Goal: Find specific page/section: Find specific page/section

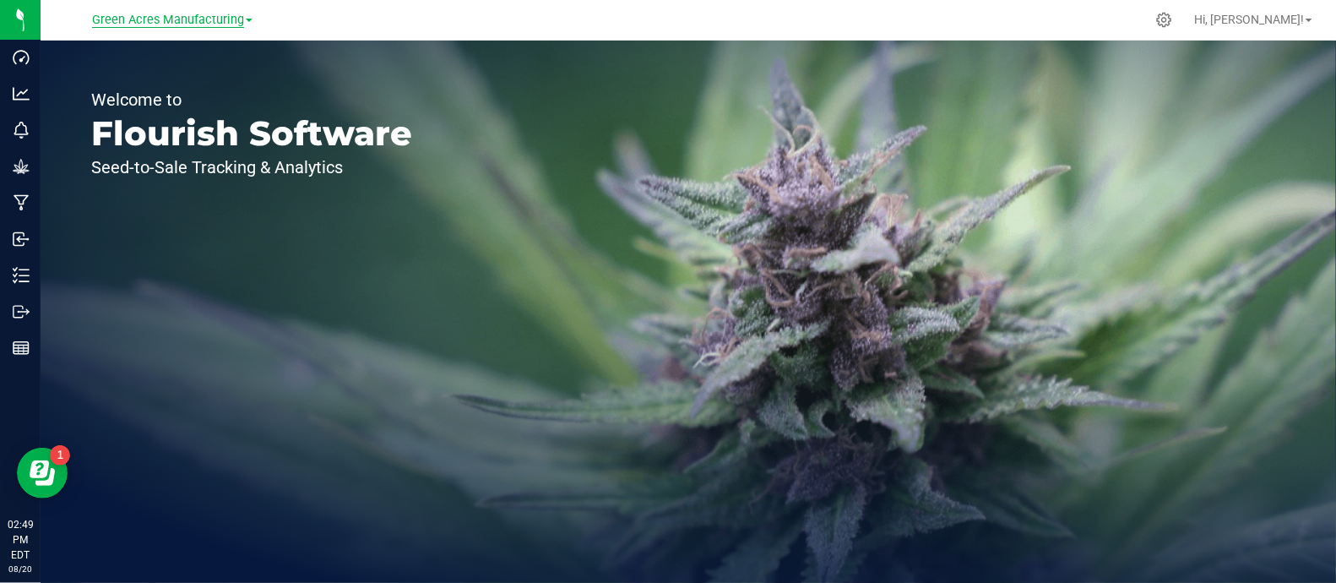
click at [171, 14] on span "Green Acres Manufacturing" at bounding box center [168, 20] width 152 height 15
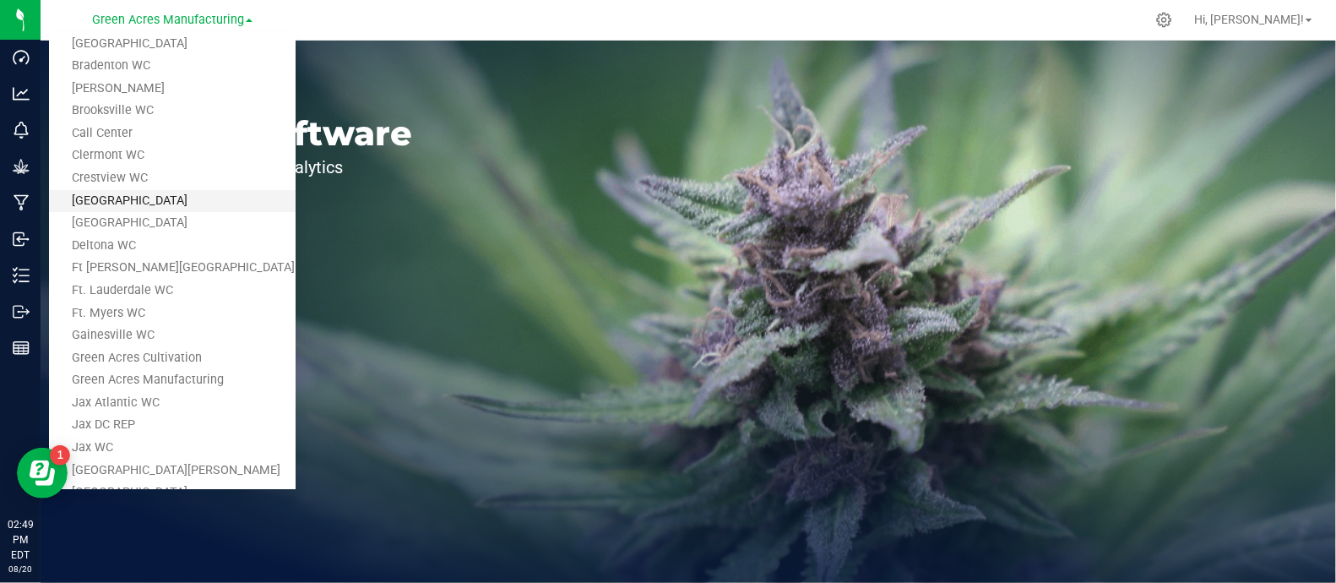
scroll to position [39, 0]
click at [164, 245] on link "Deltona WC" at bounding box center [172, 245] width 247 height 23
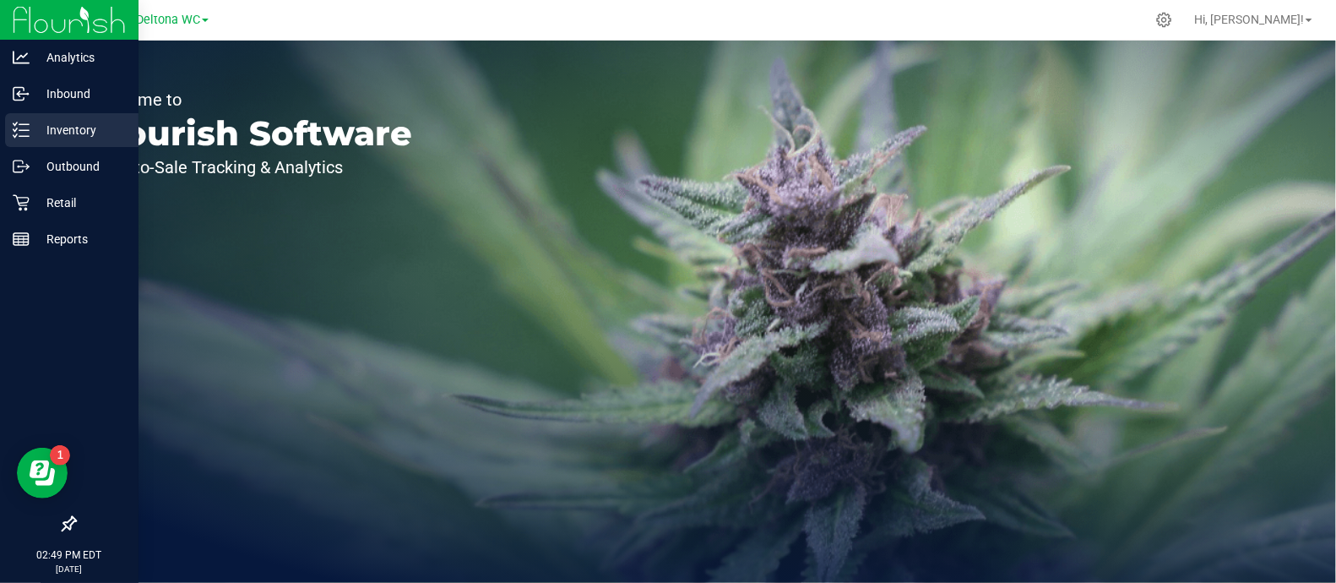
click at [39, 128] on p "Inventory" at bounding box center [80, 130] width 101 height 20
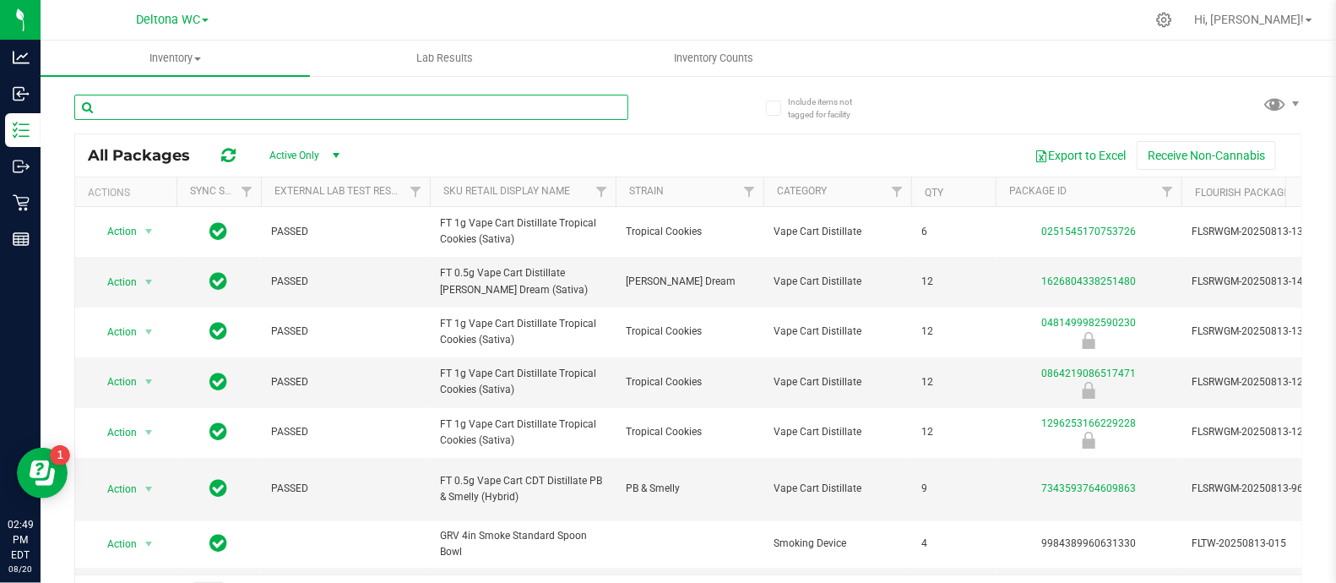
click at [289, 109] on input "text" at bounding box center [351, 107] width 554 height 25
paste input "FLSRWGM-20250811-869"
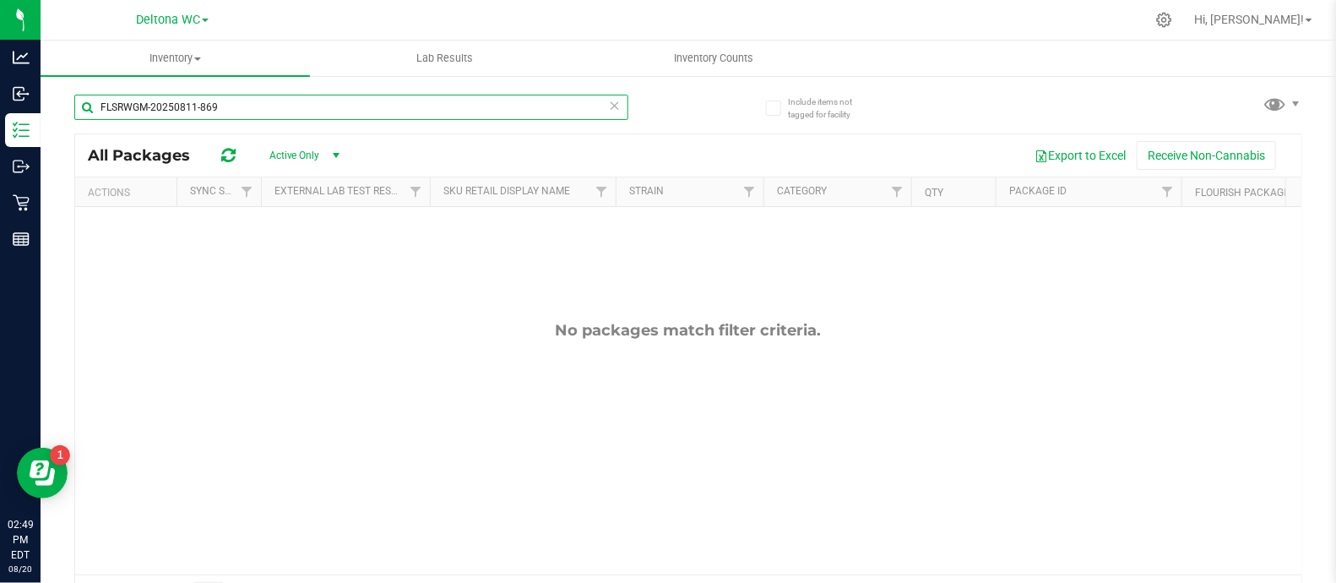
type input "FLSRWGM-20250811-869"
click at [291, 156] on span "Active Only" at bounding box center [300, 156] width 93 height 24
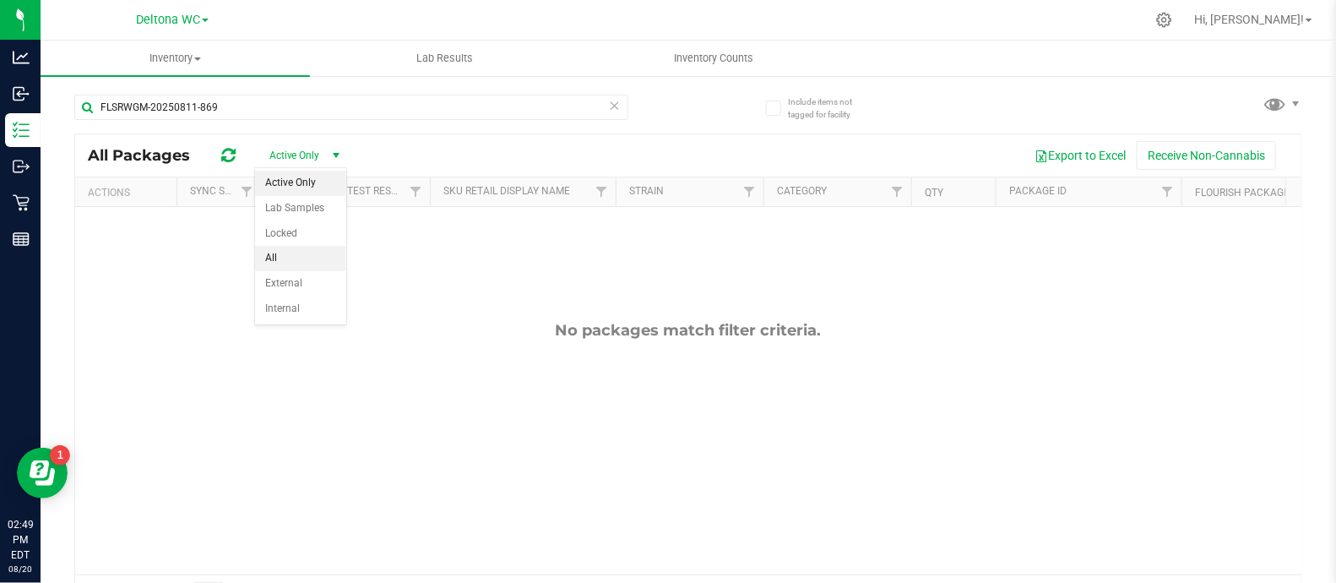
click at [299, 247] on li "All" at bounding box center [300, 258] width 91 height 25
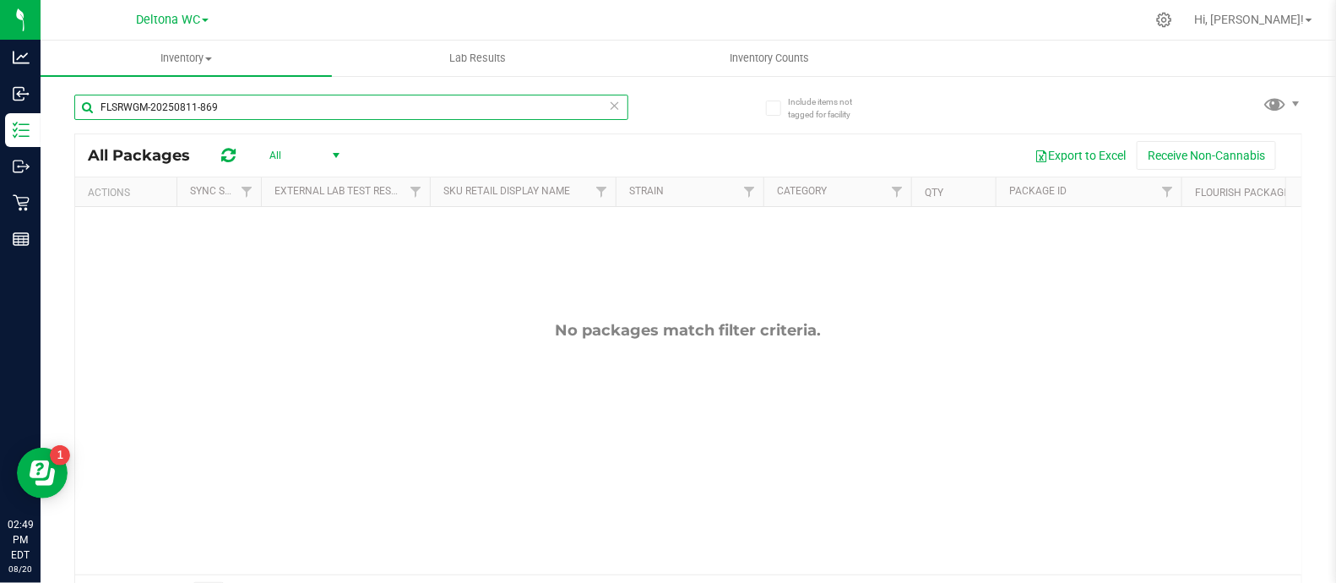
click at [243, 108] on input "FLSRWGM-20250811-869" at bounding box center [351, 107] width 554 height 25
click at [310, 108] on input "FLSRWGM-20250811-869" at bounding box center [351, 107] width 554 height 25
click at [100, 105] on input "FLSRWGM-20250811-869" at bounding box center [351, 107] width 554 height 25
click at [339, 152] on span "select" at bounding box center [336, 156] width 14 height 14
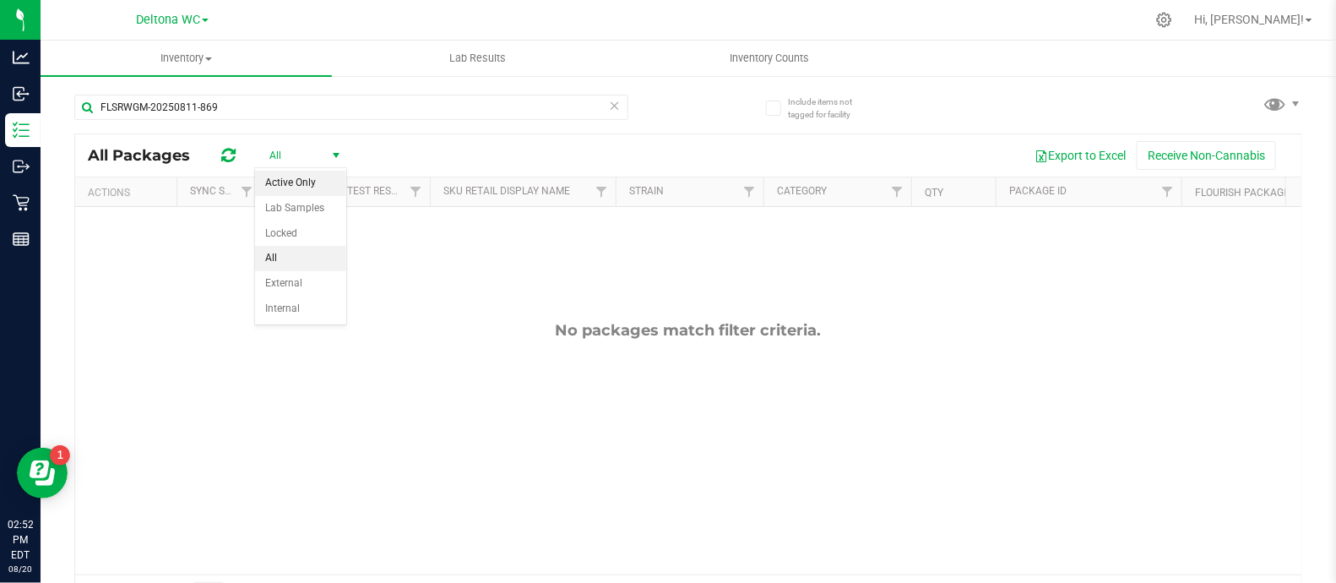
click at [303, 176] on li "Active Only" at bounding box center [300, 183] width 91 height 25
click at [338, 157] on span "select" at bounding box center [336, 156] width 14 height 14
click at [283, 251] on li "All" at bounding box center [300, 258] width 91 height 25
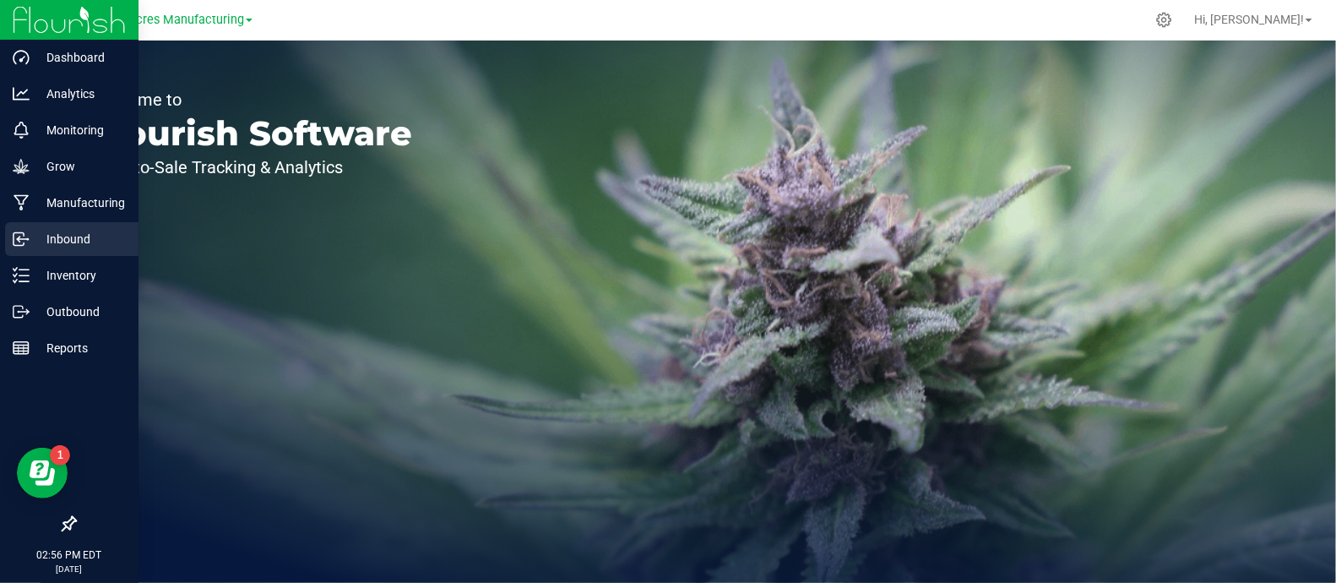
click at [89, 233] on p "Inbound" at bounding box center [80, 239] width 101 height 20
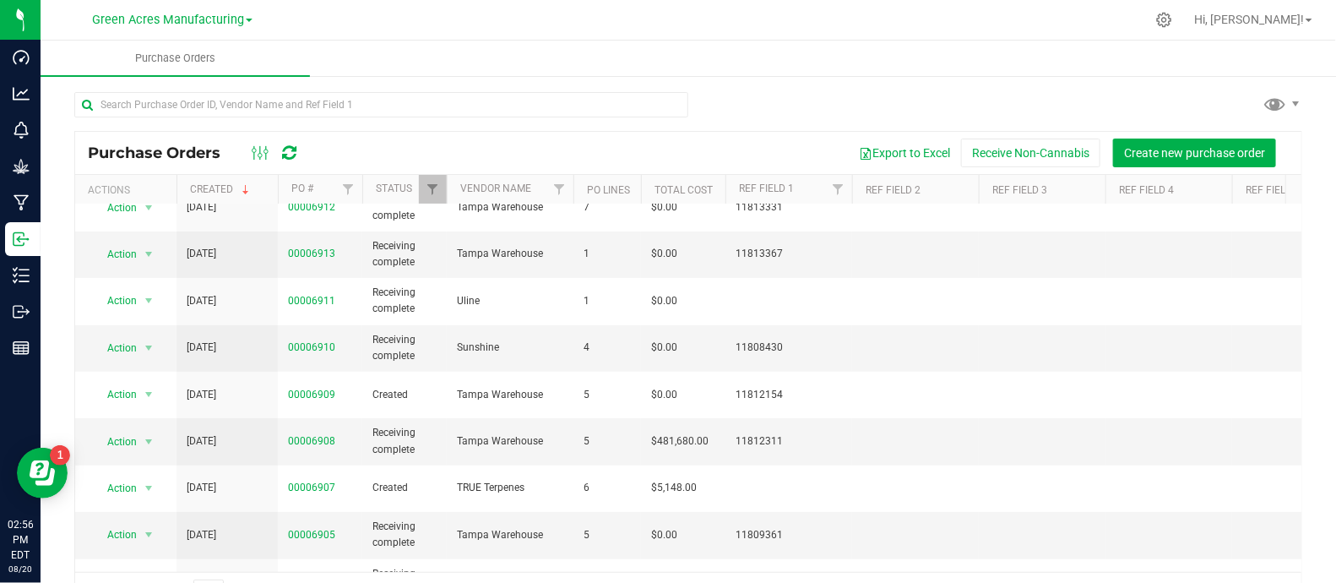
scroll to position [182, 0]
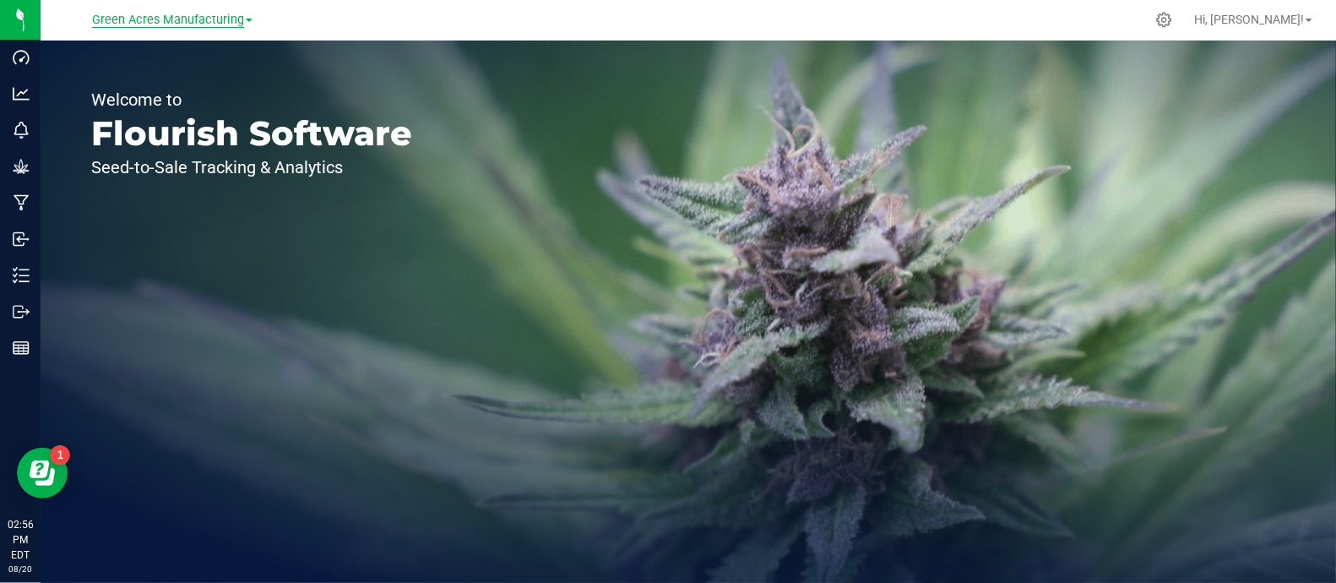
click at [167, 19] on span "Green Acres Manufacturing" at bounding box center [168, 20] width 152 height 15
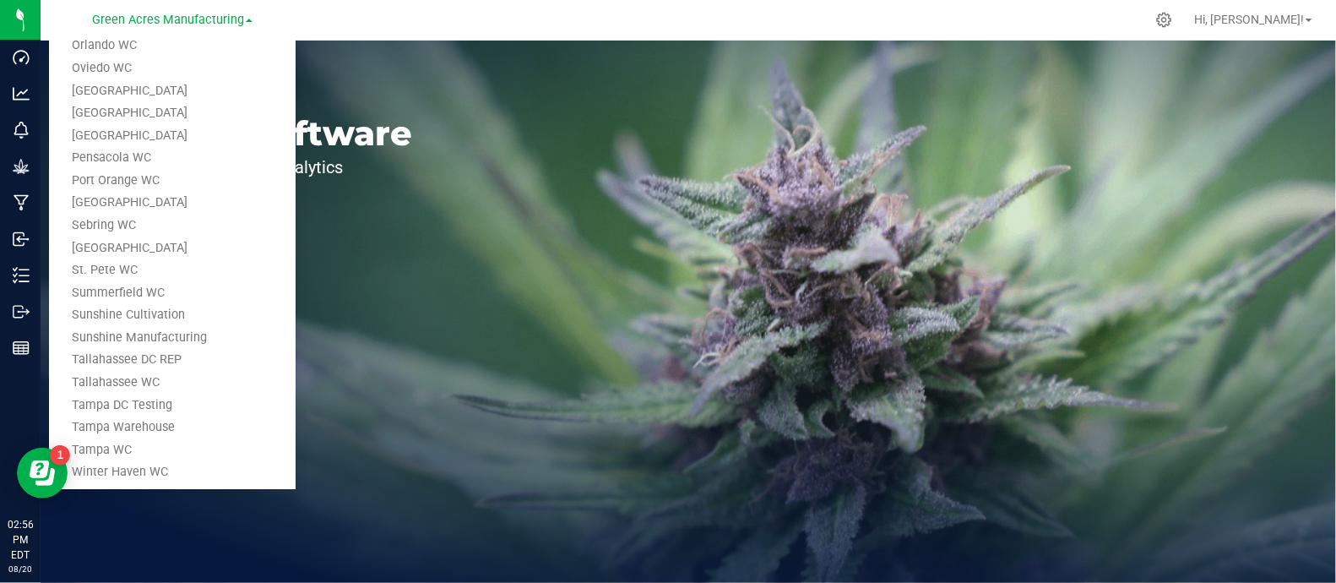
scroll to position [845, 0]
click at [150, 425] on link "Tampa Warehouse" at bounding box center [172, 426] width 247 height 23
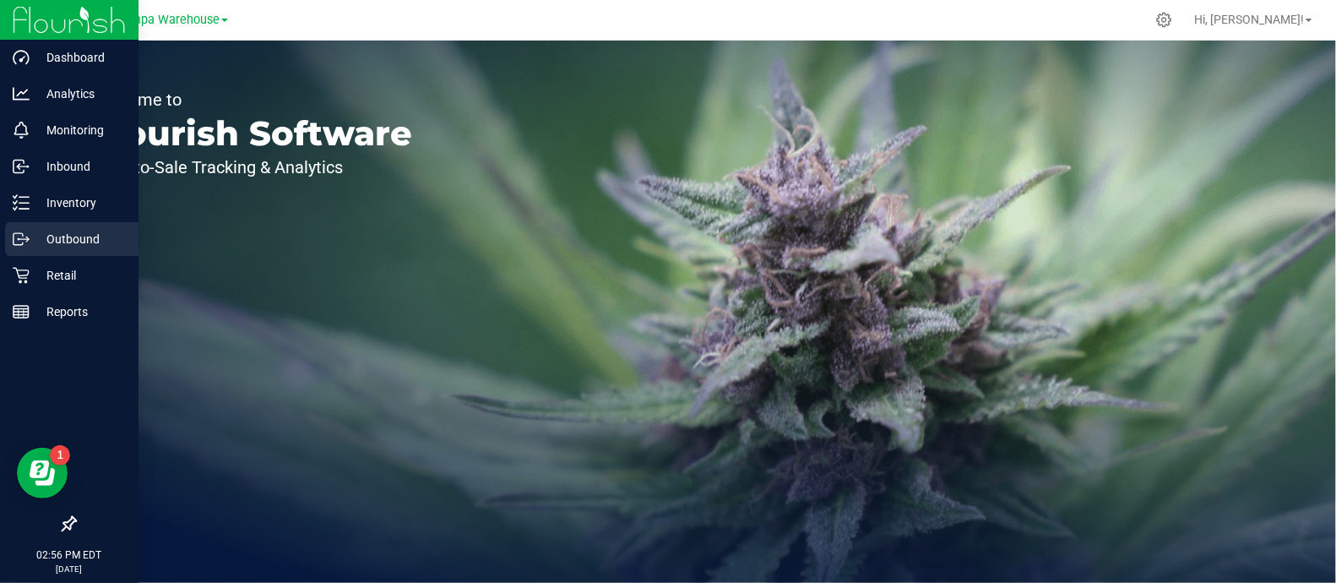
click at [83, 236] on p "Outbound" at bounding box center [80, 239] width 101 height 20
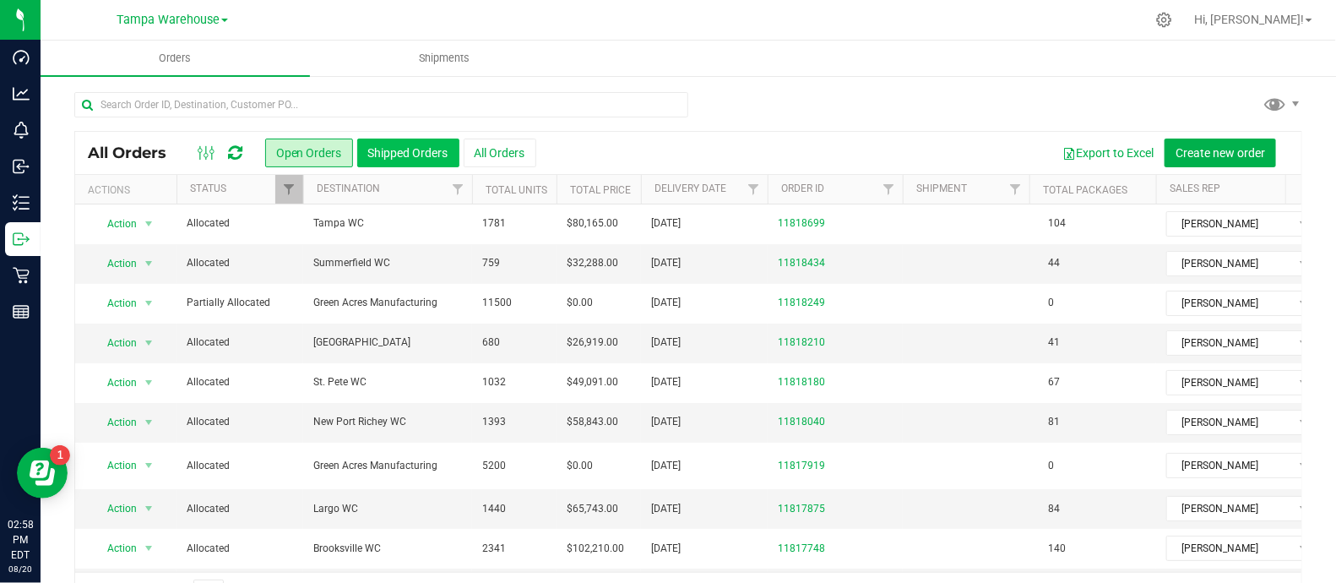
click at [387, 149] on button "Shipped Orders" at bounding box center [408, 152] width 102 height 29
